Goal: Transaction & Acquisition: Subscribe to service/newsletter

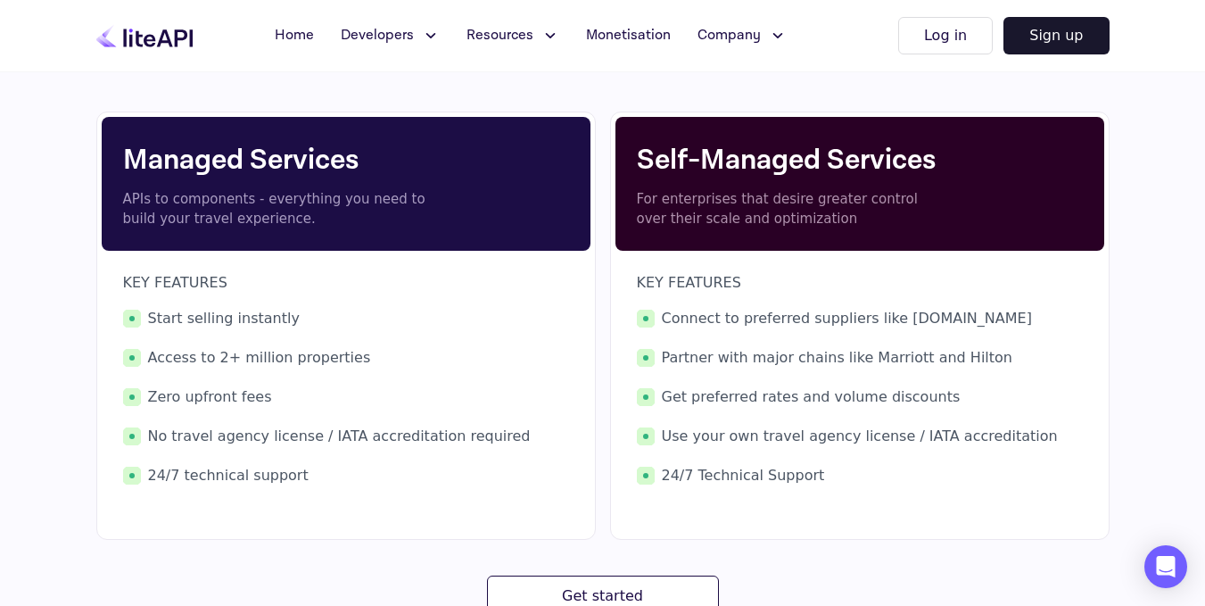
scroll to position [291, 0]
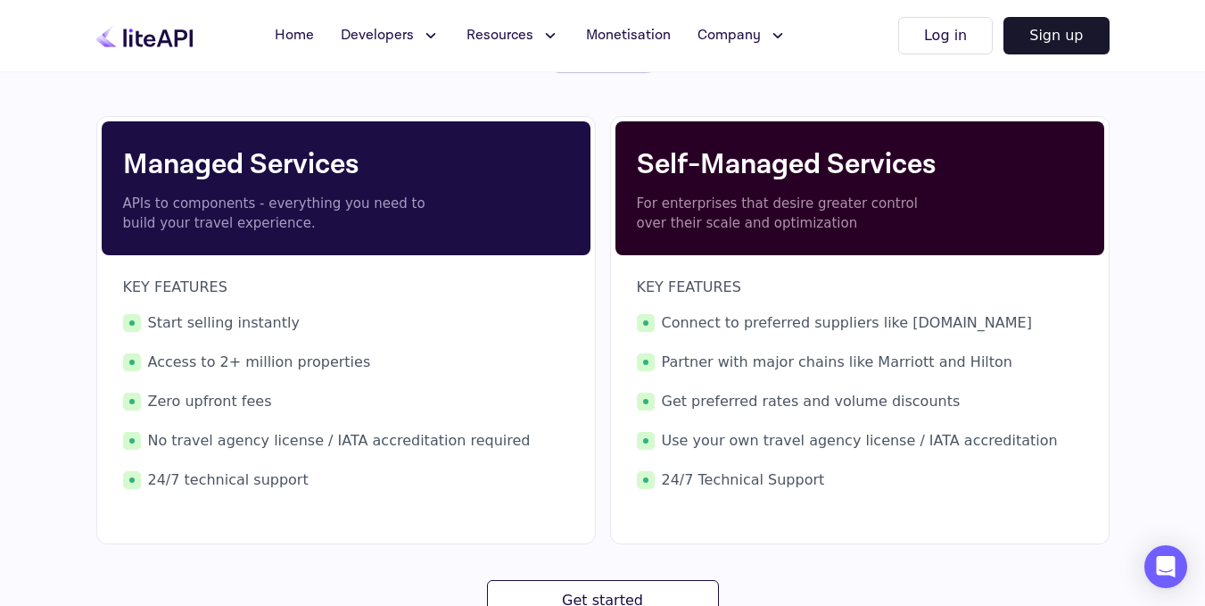
click at [847, 191] on div "Self-Managed Services For enterprises that desire greater control over their sc…" at bounding box center [859, 188] width 489 height 134
click at [252, 198] on p "APIs to components - everything you need to build your travel experience." at bounding box center [279, 214] width 312 height 40
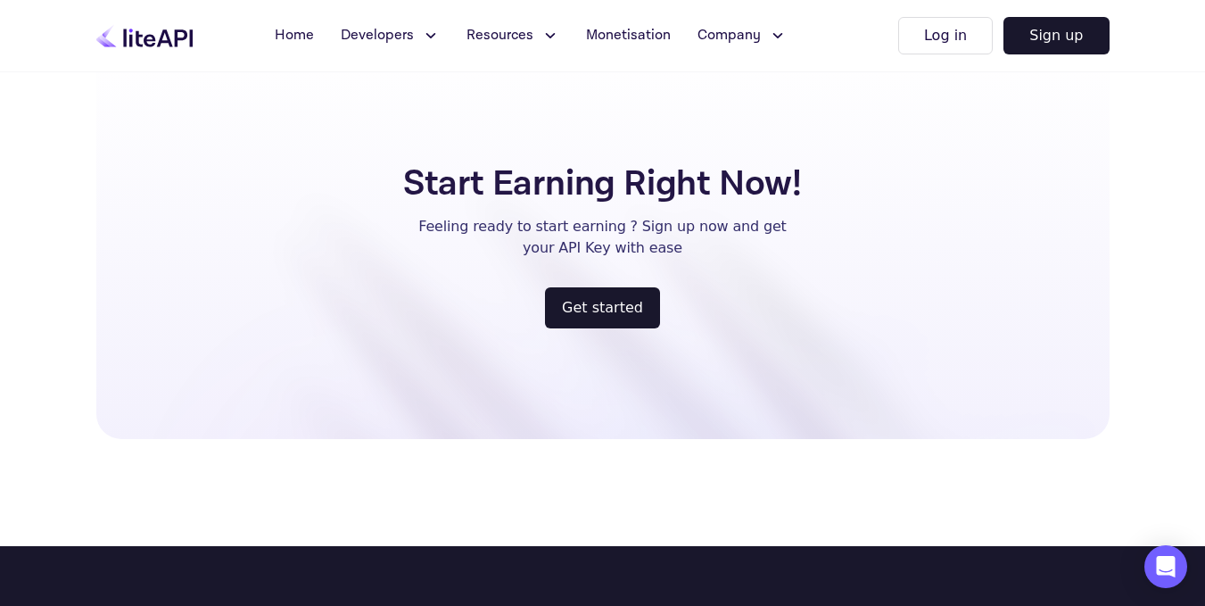
scroll to position [2226, 0]
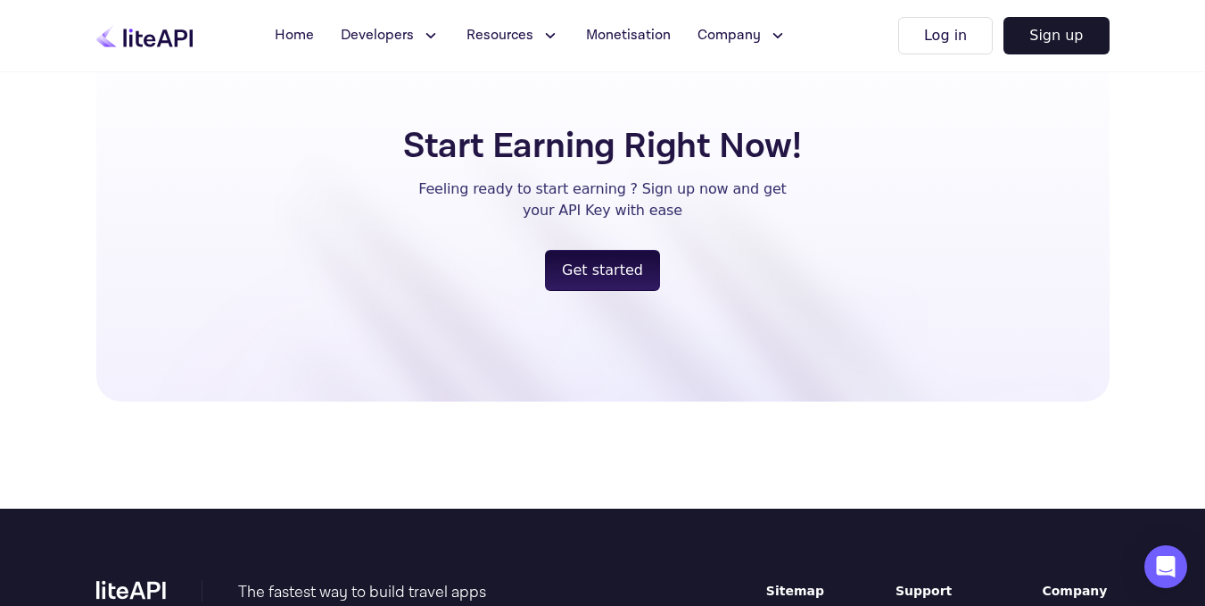
click at [617, 274] on button "Get started" at bounding box center [602, 270] width 115 height 41
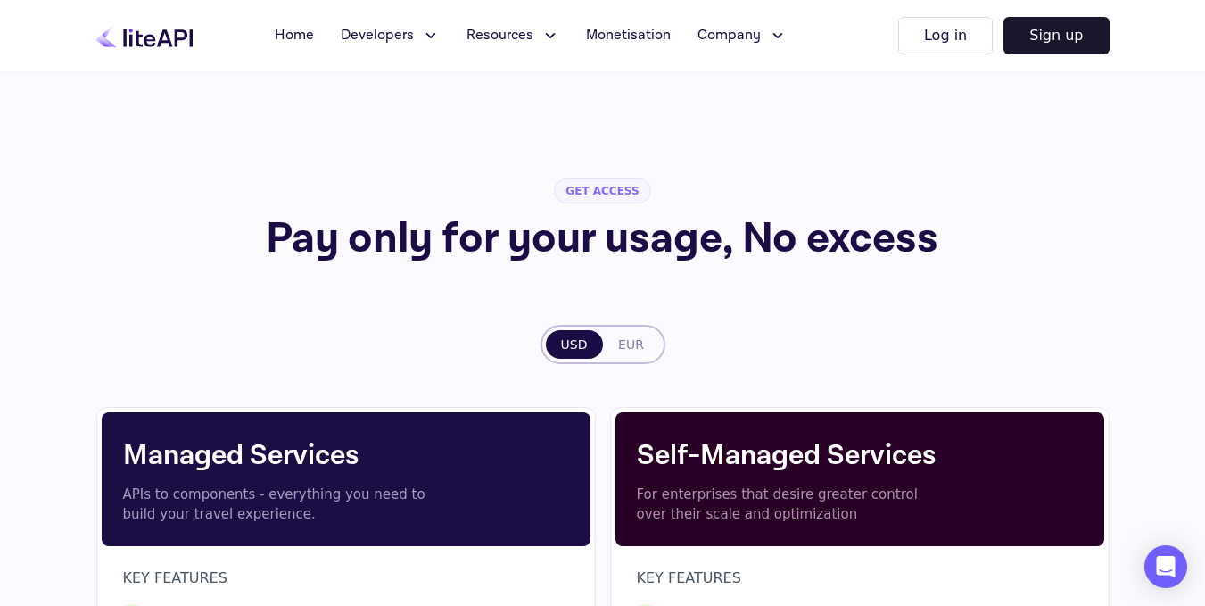
click at [600, 194] on span "GET ACCESS" at bounding box center [602, 190] width 96 height 25
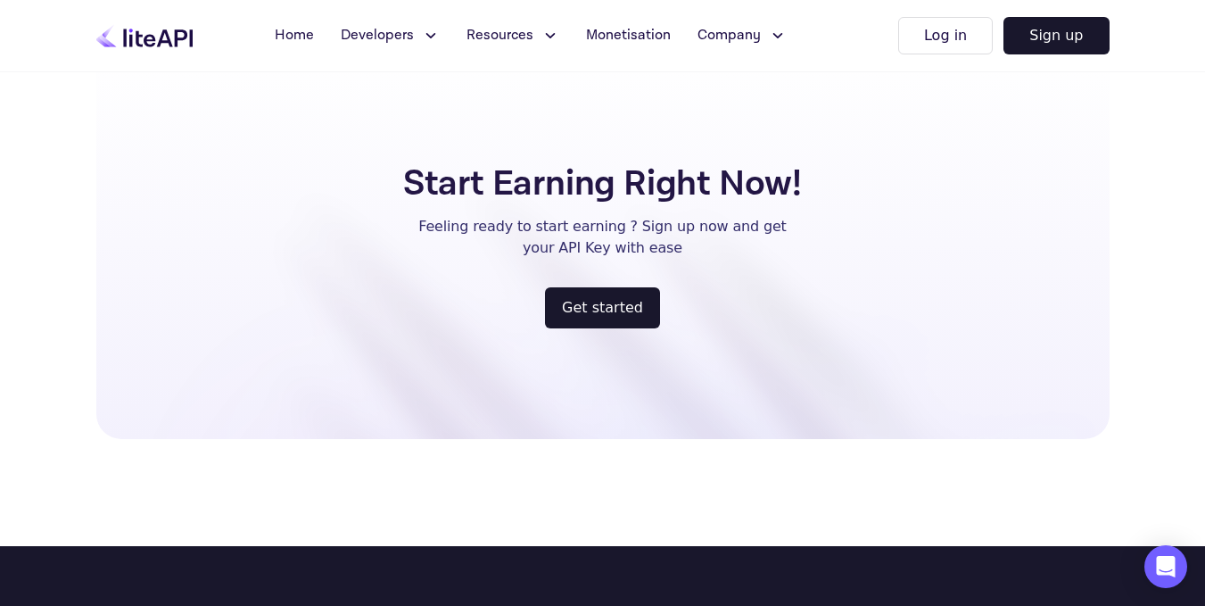
scroll to position [2193, 0]
